Goal: Information Seeking & Learning: Compare options

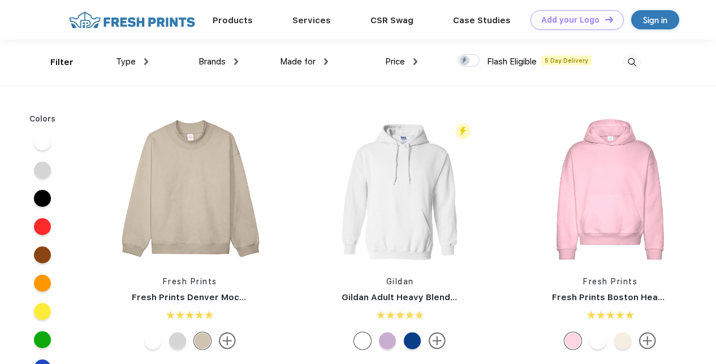
scroll to position [1, 0]
click at [244, 21] on link "Products" at bounding box center [233, 19] width 40 height 10
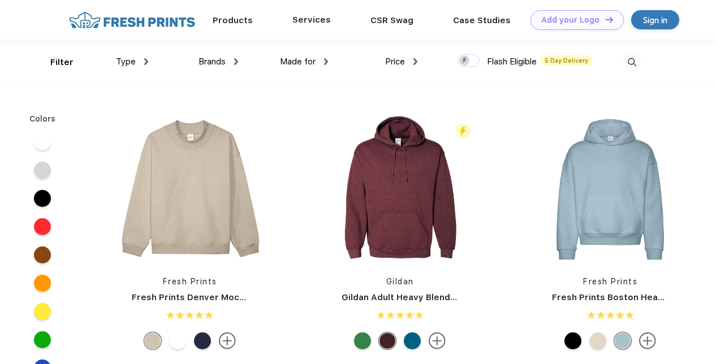
scroll to position [1, 0]
click at [129, 61] on span "Type" at bounding box center [126, 61] width 20 height 10
click at [151, 61] on div "Brands Most Popular Brands Moleskine Hydroflask Marine Layer S'well Vineyard Vi…" at bounding box center [193, 62] width 90 height 46
click at [142, 59] on div "Type" at bounding box center [132, 61] width 32 height 13
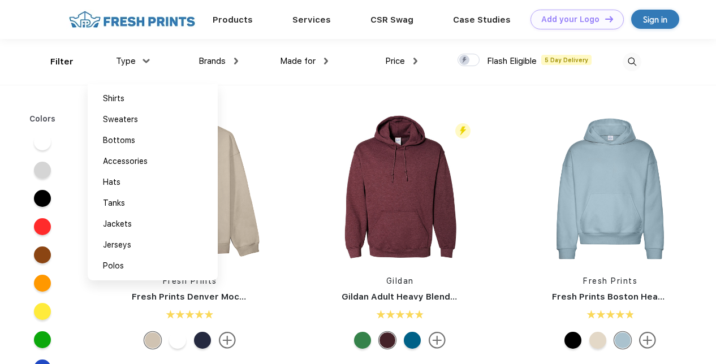
click at [142, 59] on div "Type" at bounding box center [132, 61] width 32 height 13
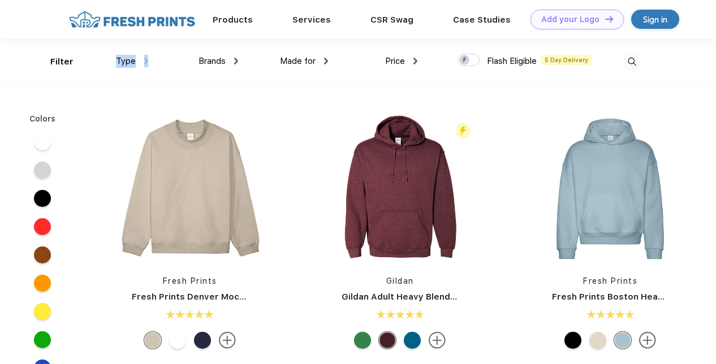
click at [142, 59] on div "Type" at bounding box center [132, 61] width 32 height 13
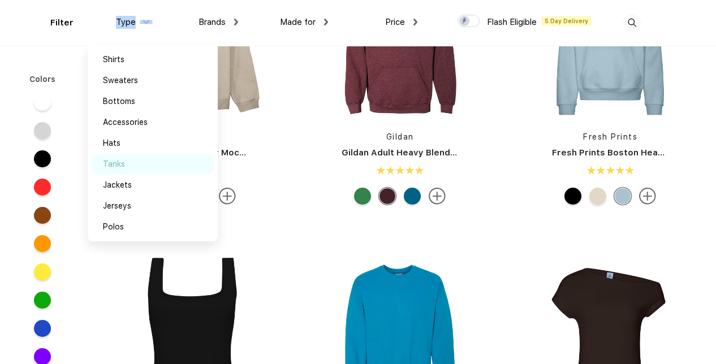
scroll to position [0, 0]
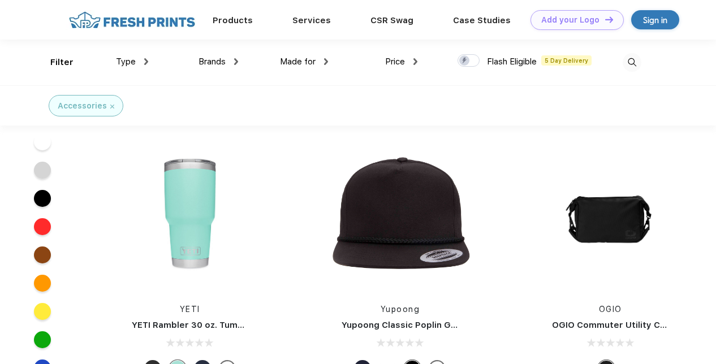
scroll to position [1882, 0]
click at [191, 240] on img at bounding box center [190, 218] width 151 height 151
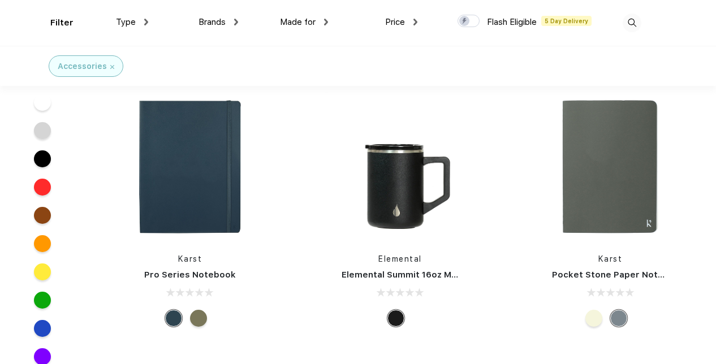
scroll to position [262, 0]
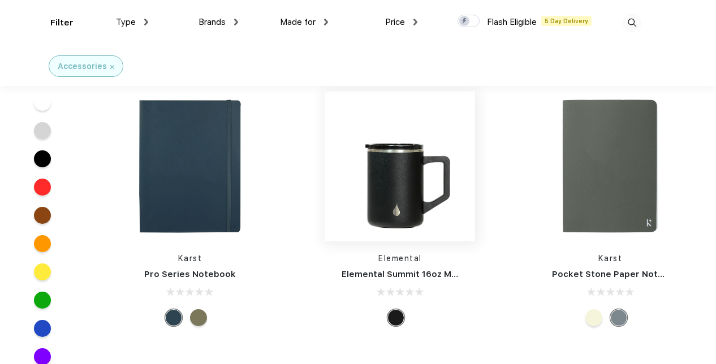
click at [414, 203] on img at bounding box center [400, 166] width 151 height 151
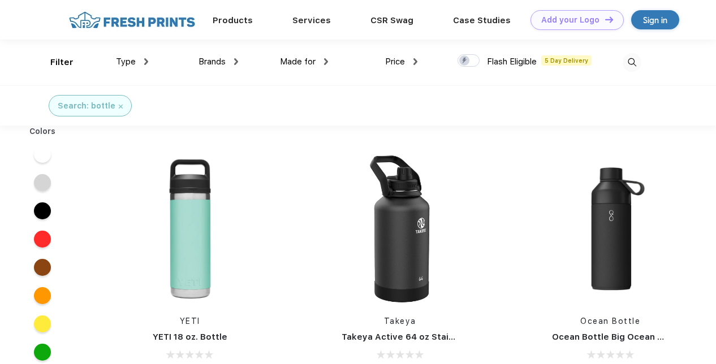
scroll to position [1, 0]
click at [418, 62] on img at bounding box center [416, 61] width 4 height 7
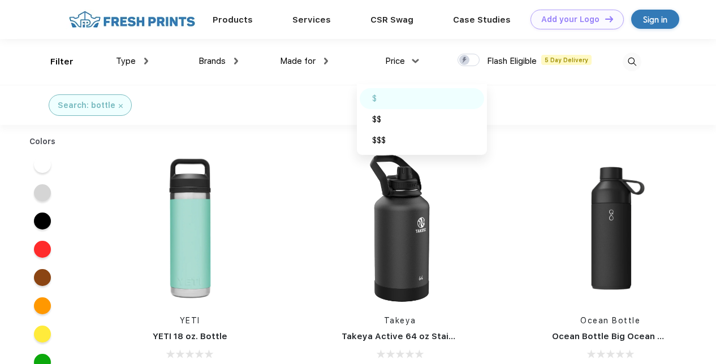
click at [393, 99] on img at bounding box center [389, 99] width 8 height 6
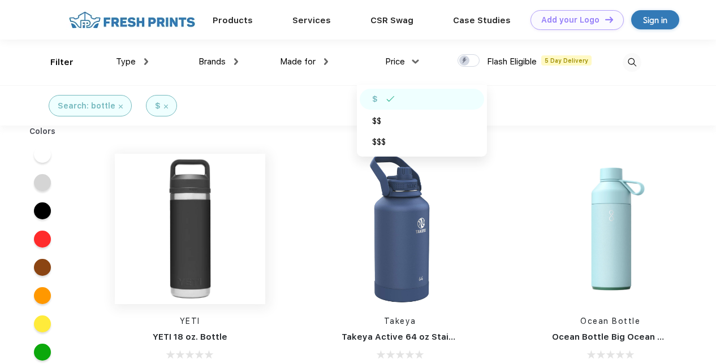
click at [203, 222] on img at bounding box center [190, 229] width 151 height 151
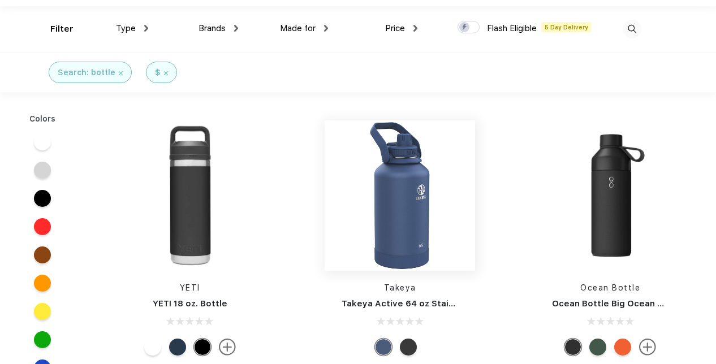
scroll to position [35, 0]
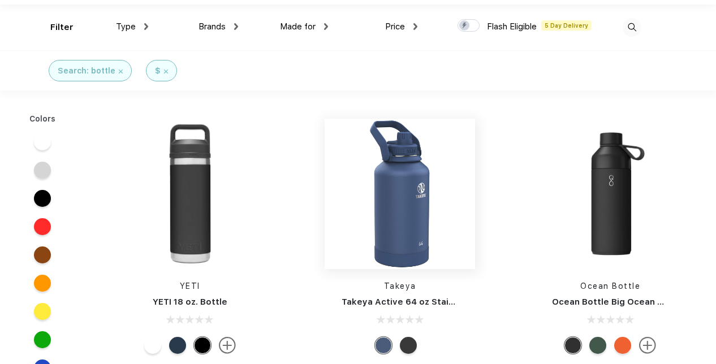
click at [417, 203] on img at bounding box center [400, 194] width 151 height 151
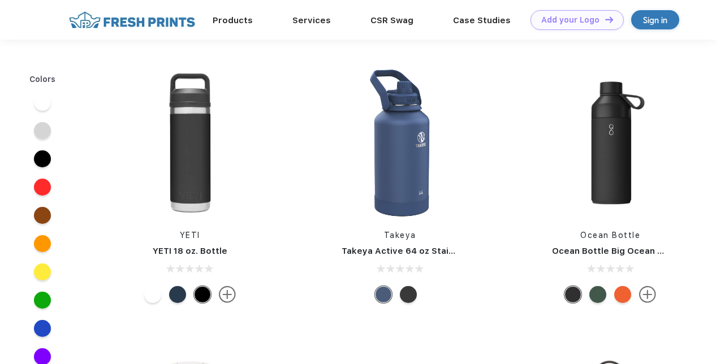
scroll to position [35, 0]
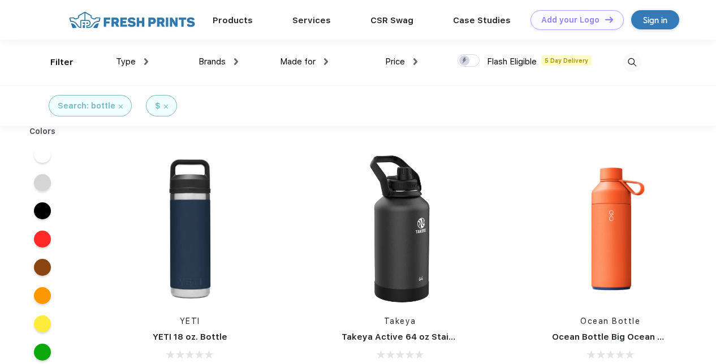
click at [412, 64] on div "Price" at bounding box center [401, 61] width 32 height 13
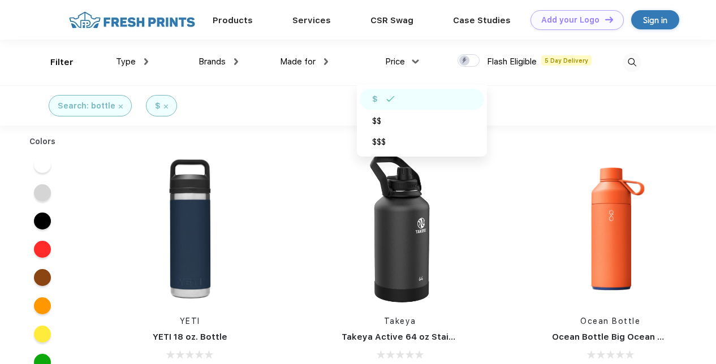
click at [334, 95] on div "Search: bottle $" at bounding box center [358, 105] width 716 height 40
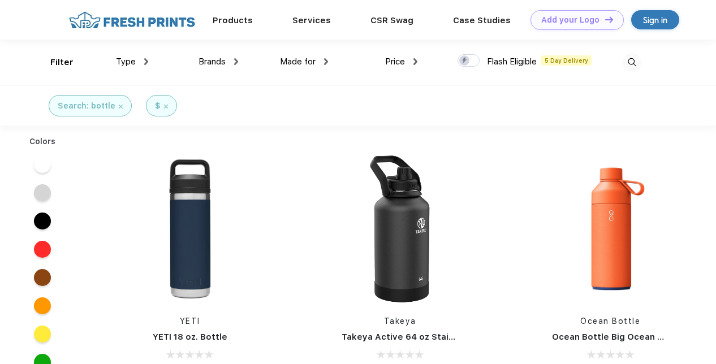
click at [327, 62] on img at bounding box center [326, 61] width 4 height 7
click at [327, 62] on img at bounding box center [326, 61] width 7 height 4
click at [411, 57] on div "Price" at bounding box center [401, 61] width 32 height 13
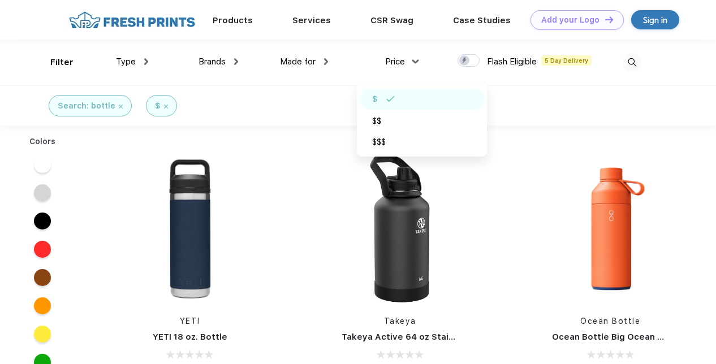
click at [301, 101] on div "Search: bottle $" at bounding box center [358, 105] width 716 height 40
